Goal: Navigation & Orientation: Go to known website

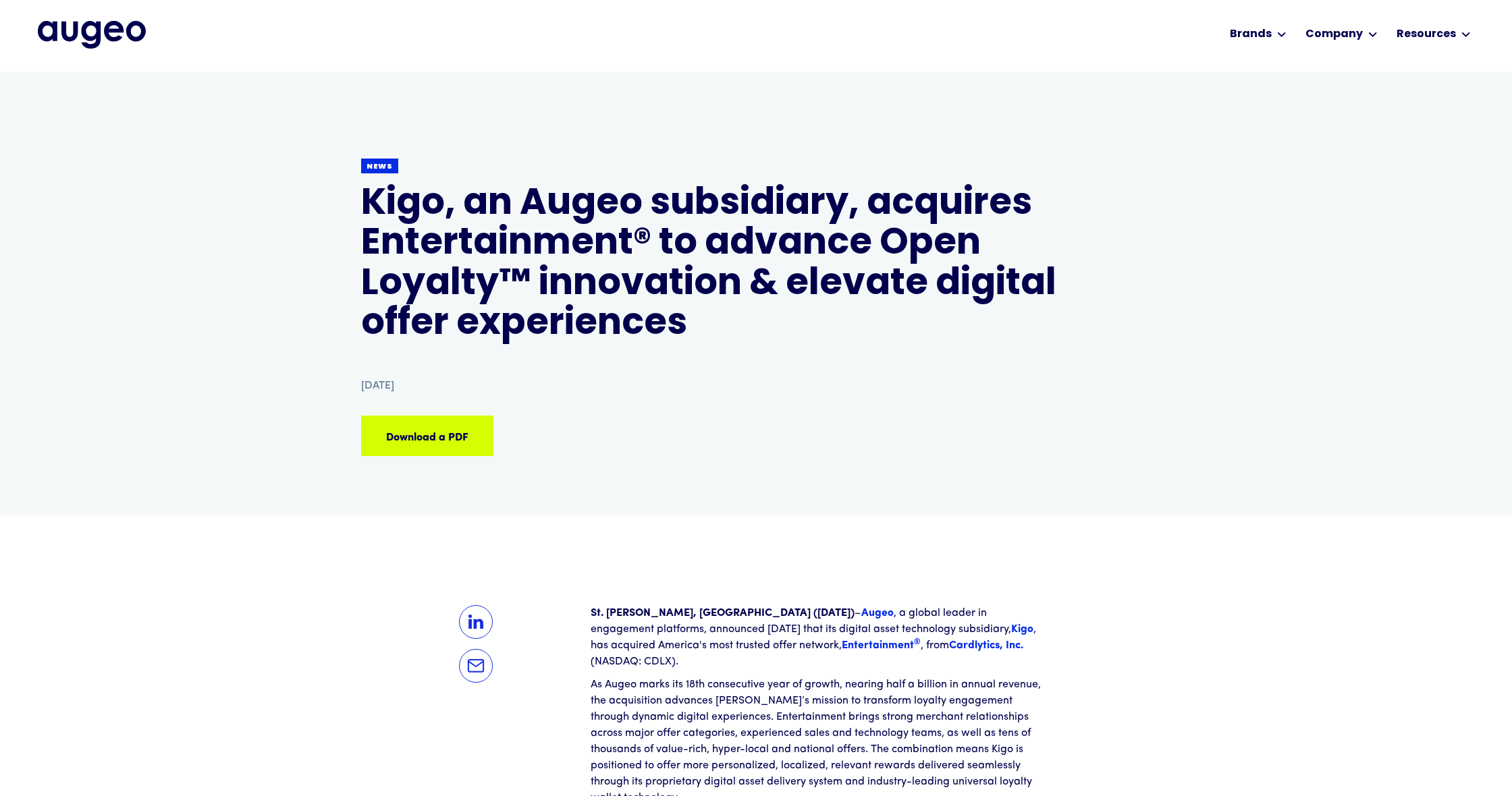
click at [112, 30] on img "home" at bounding box center [91, 34] width 108 height 27
